Goal: Communication & Community: Answer question/provide support

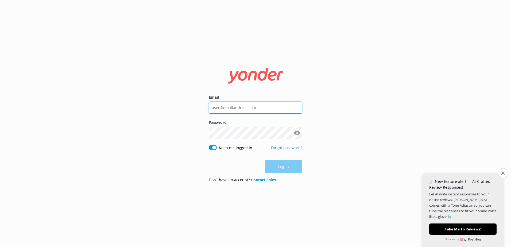
type input "social@ssc.com.fj"
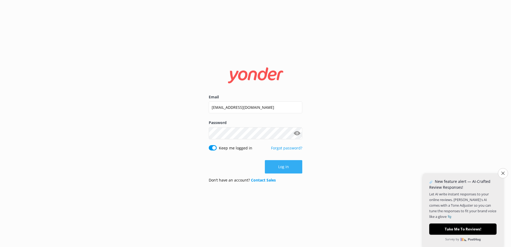
click at [286, 167] on div "Log in" at bounding box center [256, 166] width 94 height 13
click at [274, 163] on button "Log in" at bounding box center [283, 166] width 37 height 13
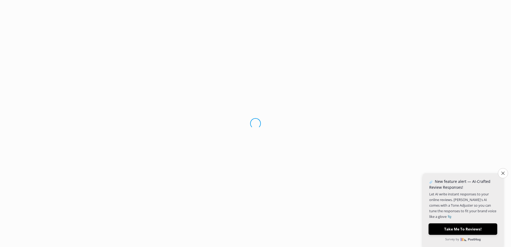
click at [446, 227] on button "Take Me To Reviews!" at bounding box center [462, 228] width 69 height 11
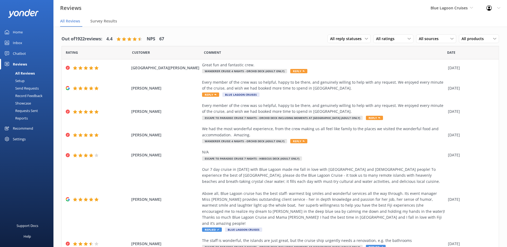
click at [23, 72] on div "All Reviews" at bounding box center [19, 72] width 32 height 7
click at [475, 9] on div "Blue Lagoon Cruises South Sea Sailing South Sea Cruises Malamala Beach Club Awe…" at bounding box center [452, 8] width 56 height 16
click at [458, 48] on link "Malamala Beach Club" at bounding box center [450, 48] width 53 height 13
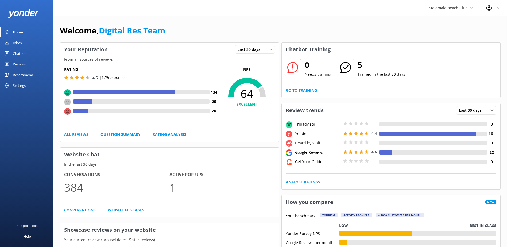
click at [16, 63] on div "Reviews" at bounding box center [19, 64] width 13 height 11
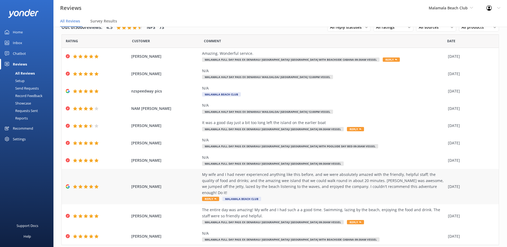
scroll to position [21, 0]
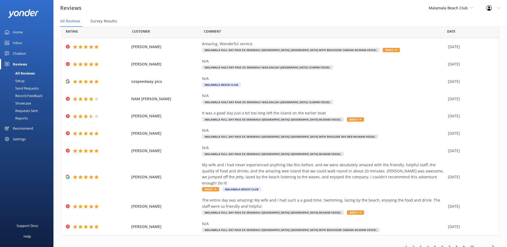
click at [410, 244] on link "2" at bounding box center [413, 246] width 7 height 5
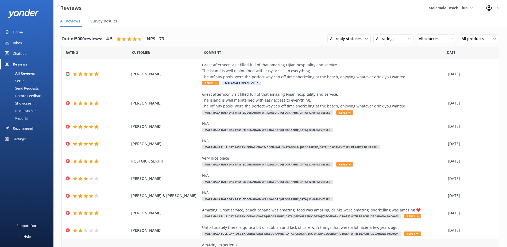
click at [409, 242] on div "HOCKEY ROMIE-LEIGH Amazing experience The island and all the staff were great M…" at bounding box center [280, 250] width 437 height 23
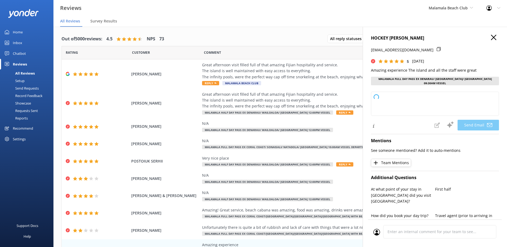
click at [491, 36] on icon "button" at bounding box center [493, 37] width 5 height 5
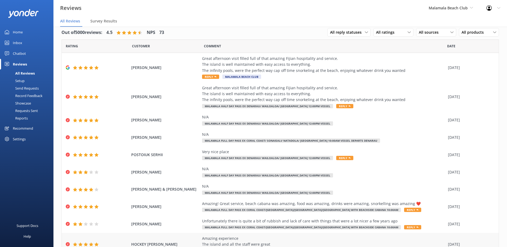
scroll to position [33, 0]
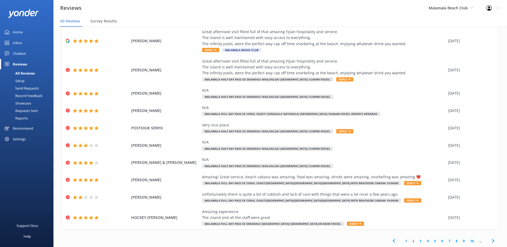
click at [417, 241] on link "3" at bounding box center [420, 240] width 7 height 5
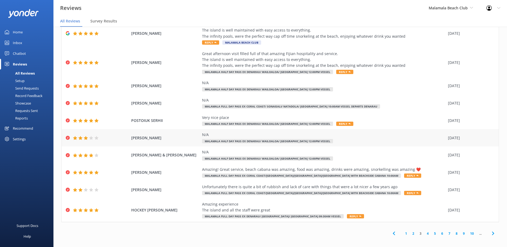
scroll to position [11, 0]
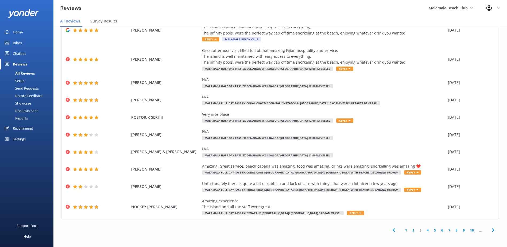
click at [425, 230] on link "4" at bounding box center [427, 230] width 7 height 5
click at [424, 230] on link "4" at bounding box center [427, 230] width 7 height 5
click at [418, 230] on link "3" at bounding box center [420, 230] width 7 height 5
click at [424, 230] on link "4" at bounding box center [427, 230] width 7 height 5
click at [431, 231] on link "5" at bounding box center [434, 230] width 7 height 5
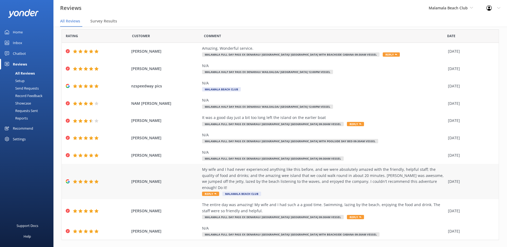
scroll to position [21, 0]
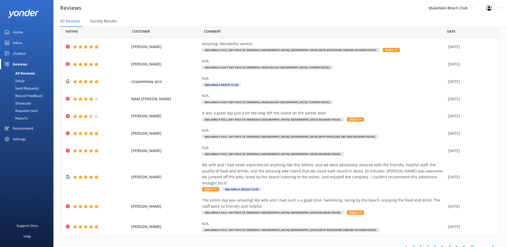
click at [410, 244] on link "2" at bounding box center [413, 246] width 7 height 5
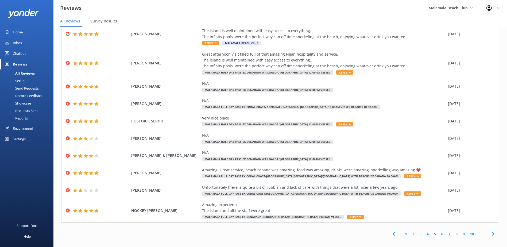
scroll to position [11, 0]
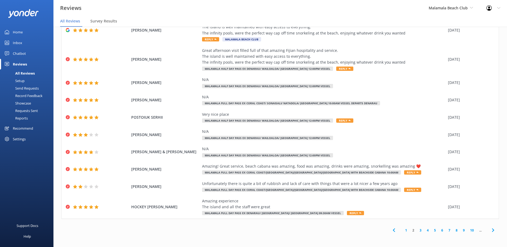
click at [417, 231] on link "3" at bounding box center [420, 230] width 7 height 5
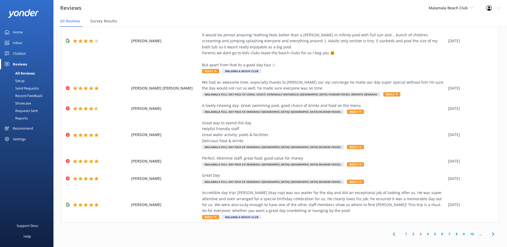
scroll to position [11, 0]
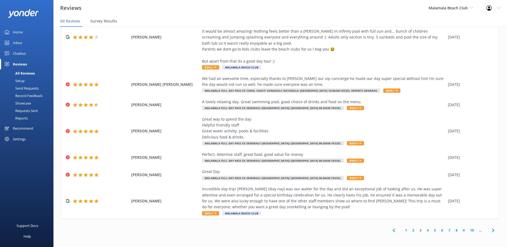
click at [410, 231] on link "2" at bounding box center [413, 230] width 7 height 5
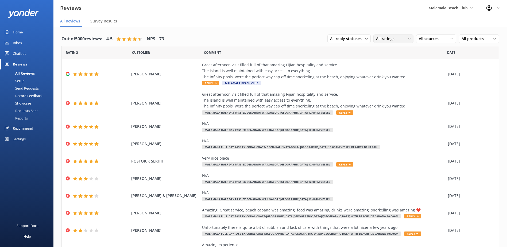
click at [407, 39] on div "All ratings" at bounding box center [393, 39] width 37 height 6
click at [427, 53] on div "Comment" at bounding box center [325, 52] width 243 height 13
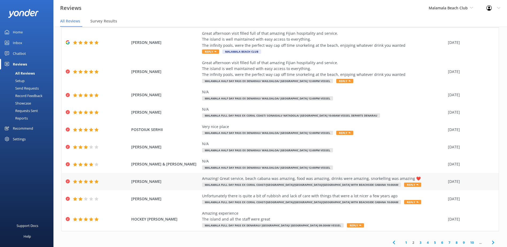
scroll to position [33, 0]
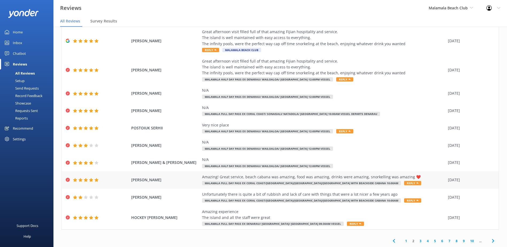
click at [416, 183] on icon at bounding box center [417, 183] width 2 height 2
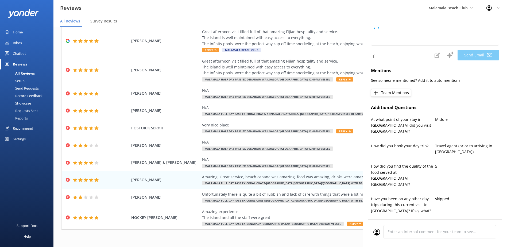
type textarea "Thank you so much, BLANNIN! We're thrilled to hear you had such an amazing expe…"
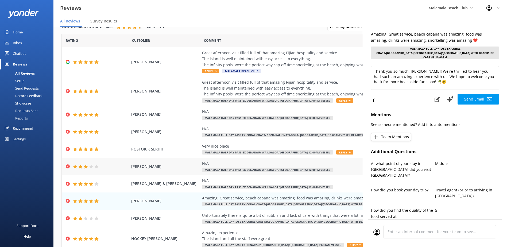
scroll to position [0, 0]
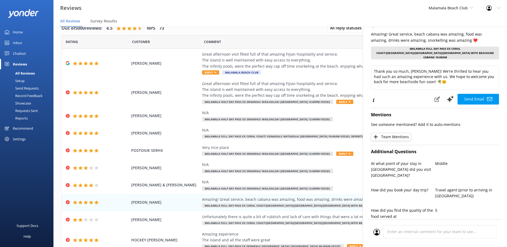
click at [302, 11] on div "Reviews Malamala Beach Club South Sea Sailing South Sea Cruises Malamala Beach …" at bounding box center [253, 8] width 507 height 16
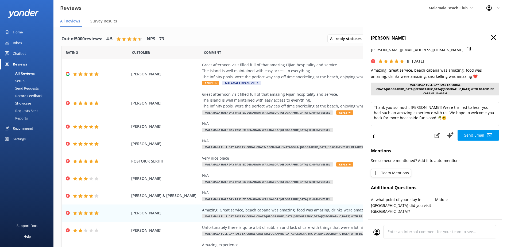
click at [491, 37] on icon "button" at bounding box center [493, 37] width 5 height 5
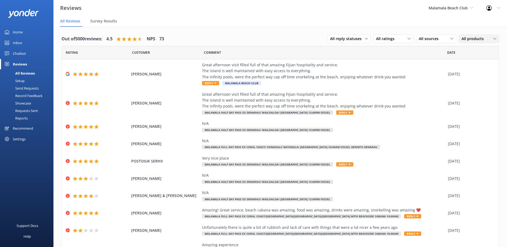
click at [493, 40] on div "All products" at bounding box center [478, 39] width 37 height 6
click at [493, 39] on use at bounding box center [494, 39] width 3 height 2
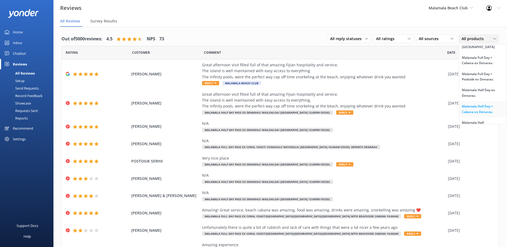
scroll to position [80, 0]
click at [476, 85] on div "Malamala Half Day ex Denarau" at bounding box center [483, 80] width 42 height 11
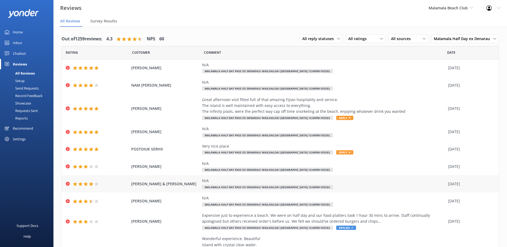
click at [242, 186] on span "Malamala Half Day Pass ex Denarau/ Wailoaloa/ Nadi 12:00pm vessel" at bounding box center [267, 187] width 131 height 4
